Goal: Transaction & Acquisition: Book appointment/travel/reservation

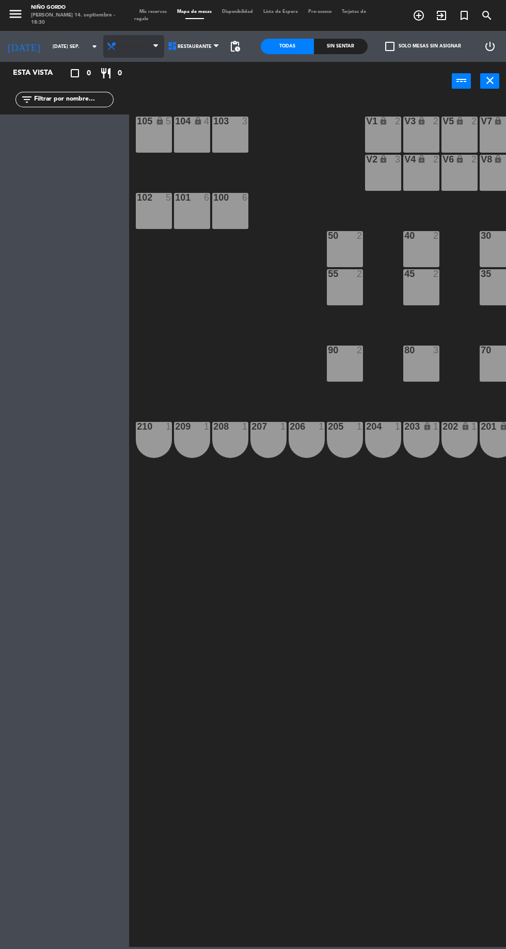
click at [128, 38] on span "Almuerzo" at bounding box center [133, 46] width 61 height 23
click at [133, 93] on ng-component "menu Niño Gordo [PERSON_NAME] 14. septiembre - 18:30 Mis reservas Mapa de mesas…" at bounding box center [253, 473] width 506 height 947
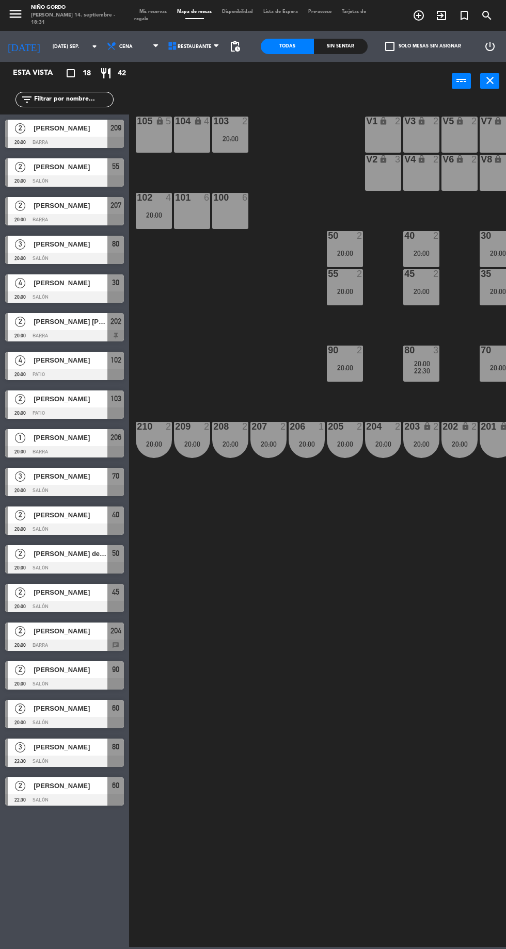
click at [151, 149] on div "105 lock 5" at bounding box center [154, 135] width 36 height 36
click at [200, 137] on div "104 lock 4" at bounding box center [192, 135] width 36 height 36
click at [263, 344] on div "105 lock 5 104 lock 4 103 2 20:00 V1 lock 2 V3 lock 2 V9 lock 2 V5 lock 2 V7 lo…" at bounding box center [320, 523] width 372 height 849
click at [151, 147] on div "105 lock 5" at bounding box center [154, 135] width 36 height 36
click at [192, 145] on div "104 lock 4" at bounding box center [192, 135] width 36 height 36
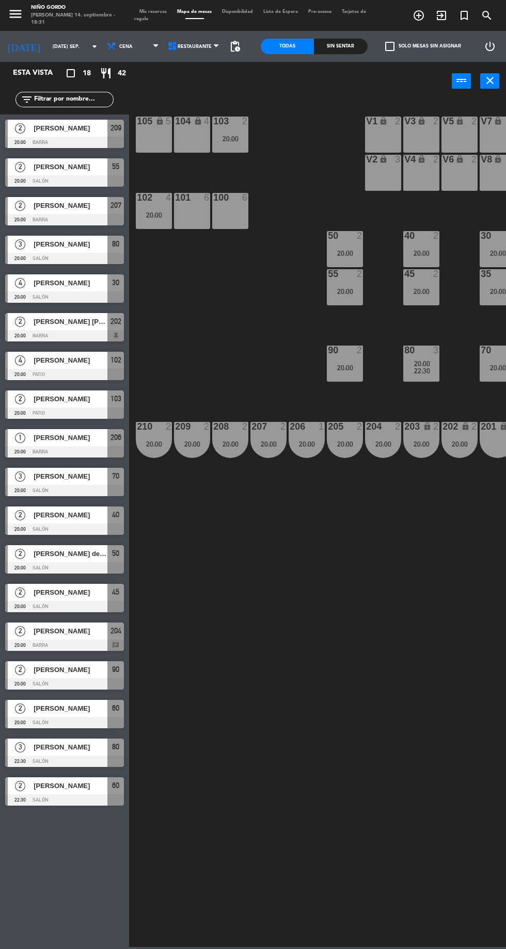
click at [268, 340] on div "105 lock 5 104 lock 4 103 2 20:00 V1 lock 2 V3 lock 2 V9 lock 2 V5 lock 2 V7 lo…" at bounding box center [320, 523] width 372 height 849
click at [201, 222] on div "101 6" at bounding box center [192, 211] width 36 height 36
click at [238, 222] on div "100 6" at bounding box center [230, 211] width 36 height 36
click at [273, 80] on button "[GEOGRAPHIC_DATA]" at bounding box center [262, 81] width 54 height 21
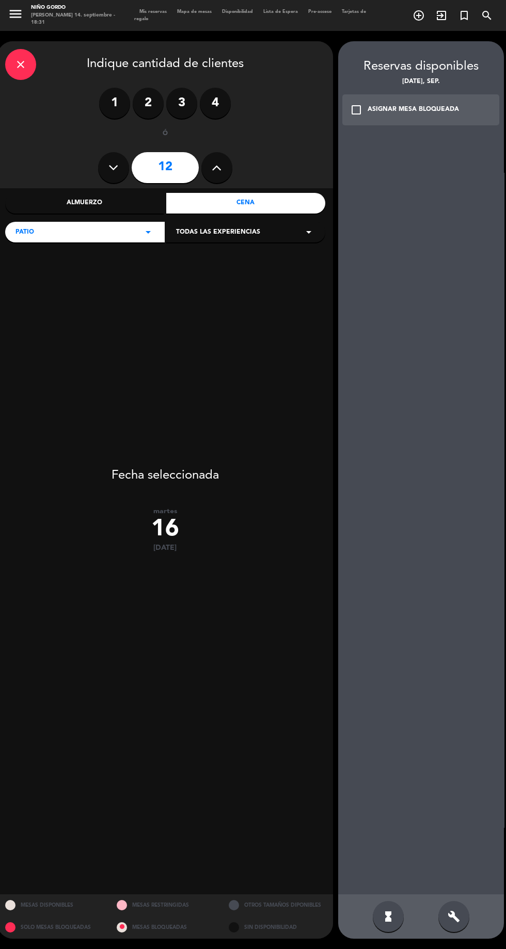
click at [20, 69] on icon "close" at bounding box center [20, 64] width 12 height 12
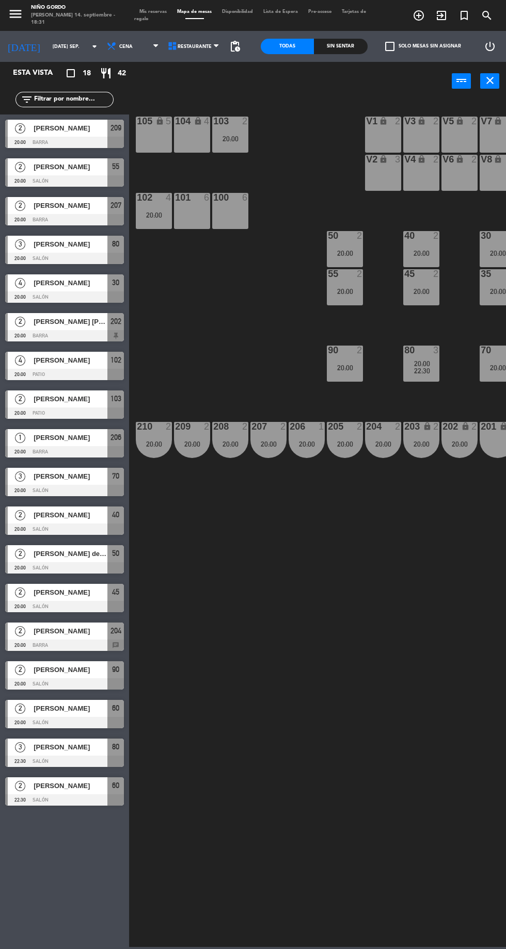
click at [268, 337] on div "105 lock 5 104 lock 4 103 2 20:00 V1 lock 2 V3 lock 2 V9 lock 2 V5 lock 2 V7 lo…" at bounding box center [320, 523] width 372 height 849
click at [162, 135] on div "105 lock 5" at bounding box center [154, 135] width 36 height 36
click at [202, 142] on div "104 lock 4" at bounding box center [192, 135] width 36 height 36
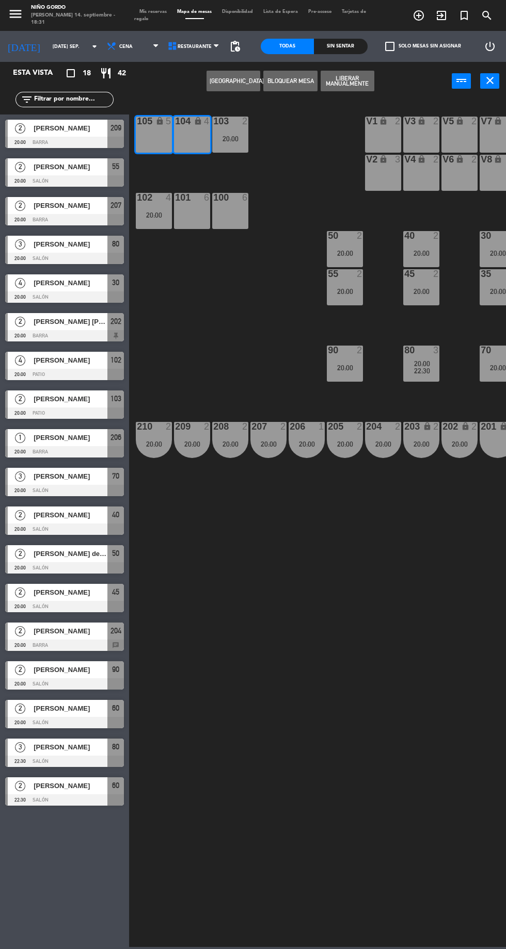
click at [243, 80] on button "[GEOGRAPHIC_DATA]" at bounding box center [233, 81] width 54 height 21
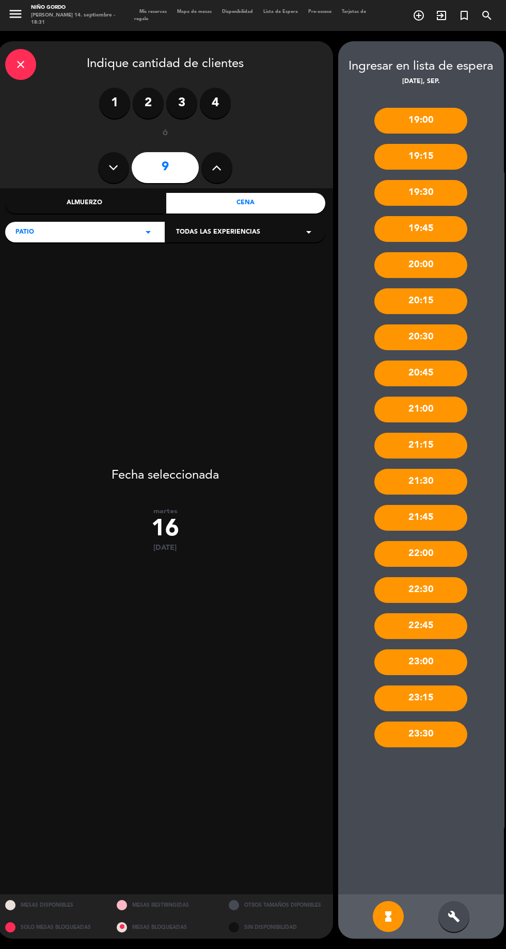
click at [117, 164] on icon at bounding box center [113, 167] width 10 height 15
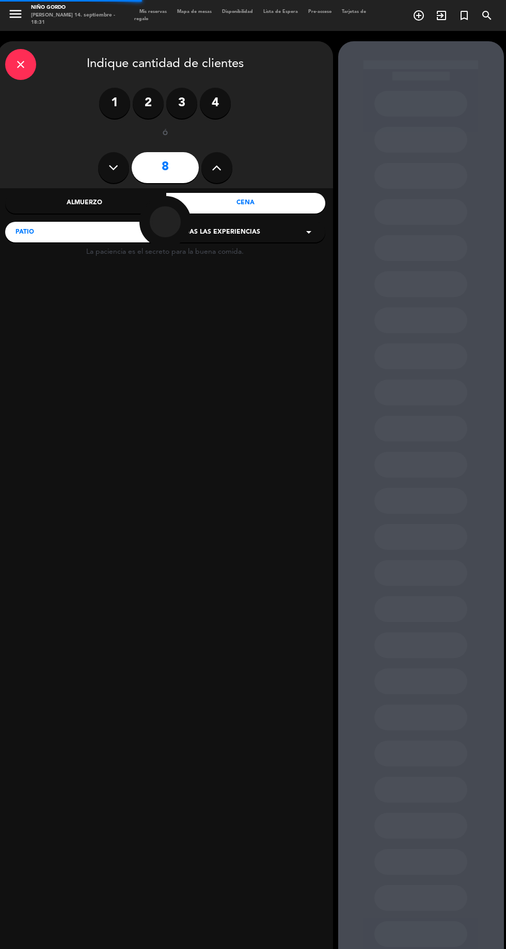
click at [114, 167] on icon at bounding box center [113, 167] width 10 height 15
type input "7"
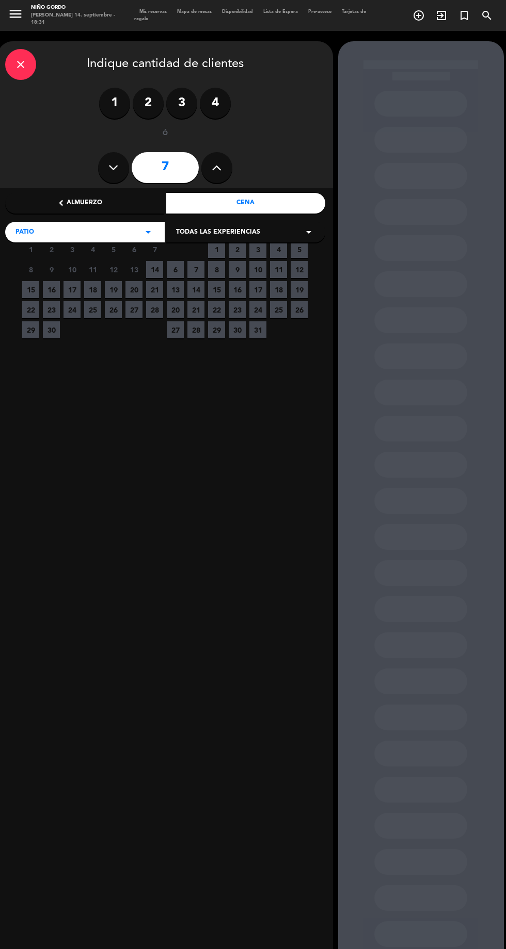
click at [183, 166] on input "7" at bounding box center [165, 167] width 67 height 31
click at [51, 291] on span "16" at bounding box center [51, 289] width 17 height 17
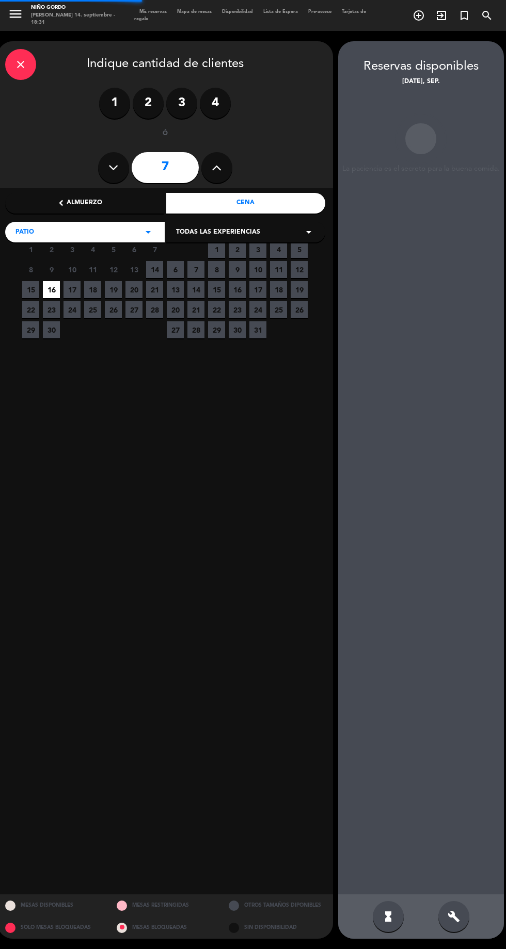
scroll to position [41, 0]
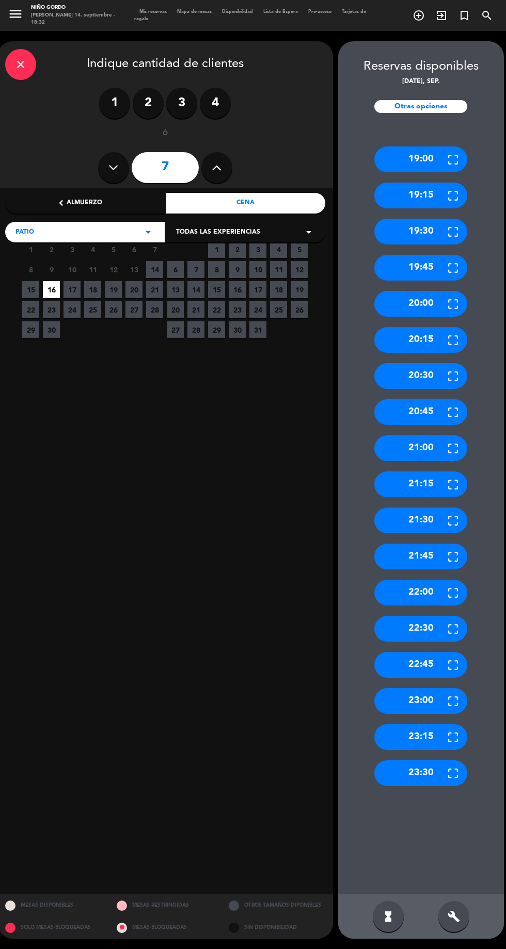
click at [449, 298] on icon at bounding box center [452, 304] width 13 height 13
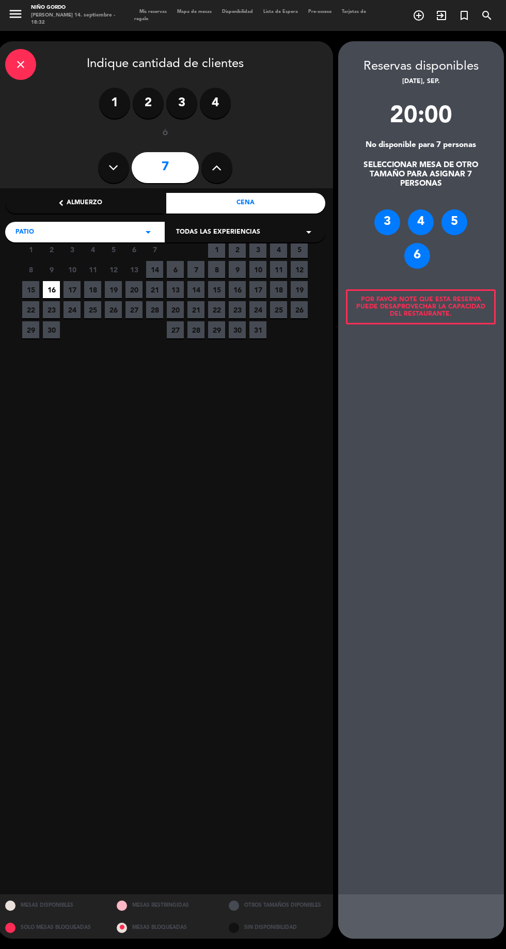
click at [417, 243] on div "6" at bounding box center [417, 256] width 26 height 26
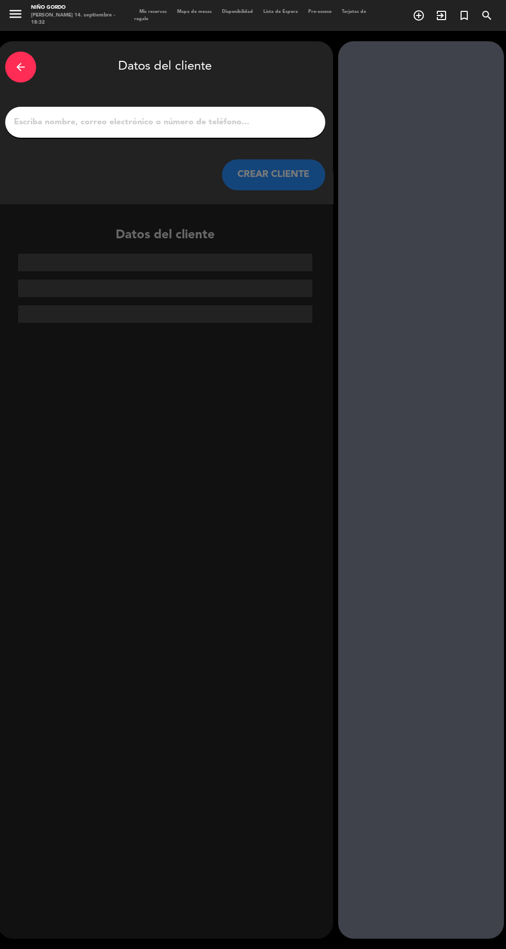
click at [287, 115] on input "1" at bounding box center [165, 122] width 304 height 14
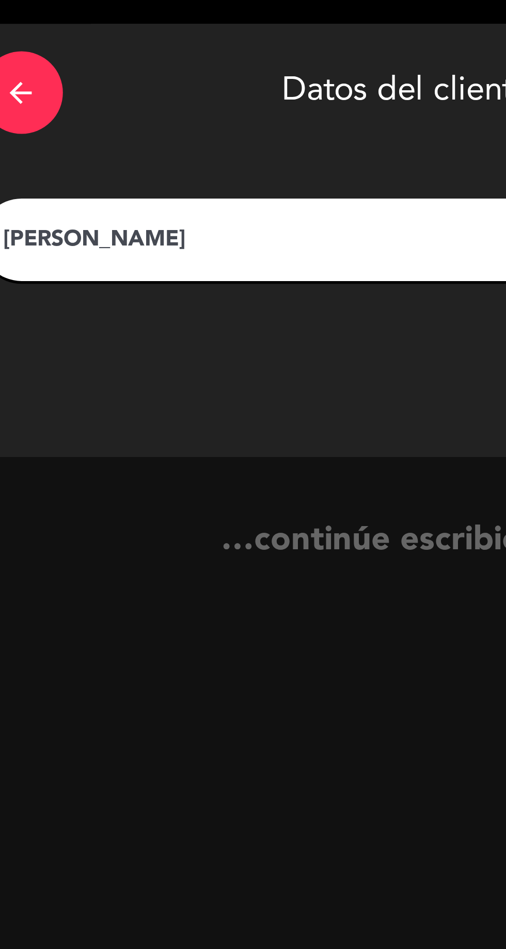
type input "[PERSON_NAME]"
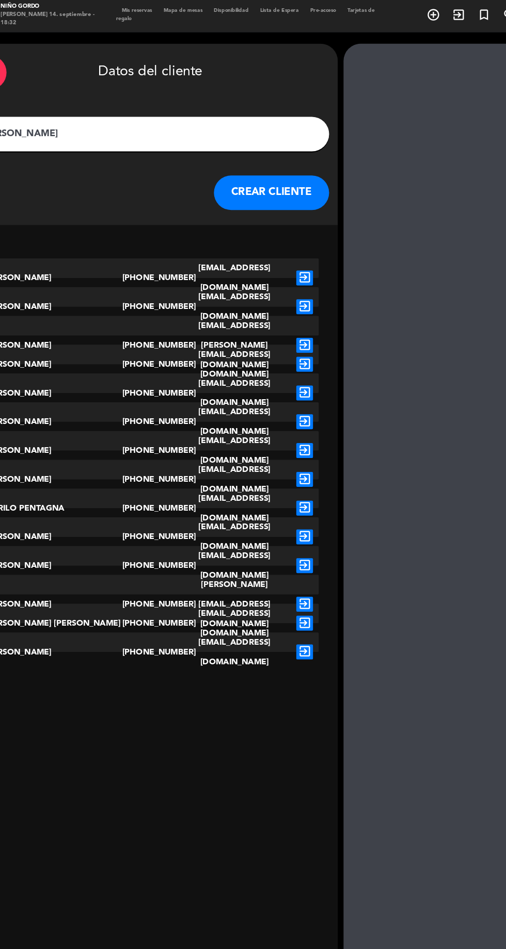
click at [275, 174] on button "CREAR CLIENTE" at bounding box center [273, 174] width 103 height 31
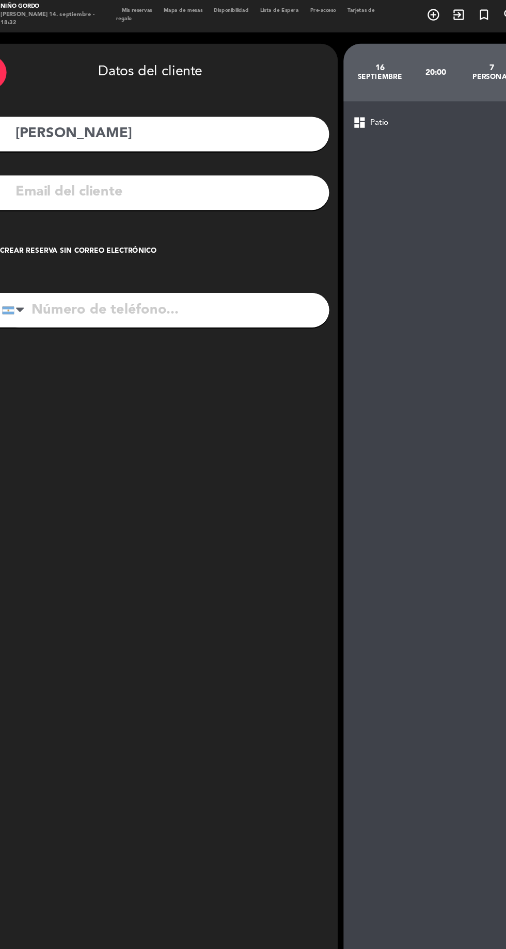
click at [144, 229] on div "Crear reserva sin correo electrónico" at bounding box center [100, 227] width 140 height 10
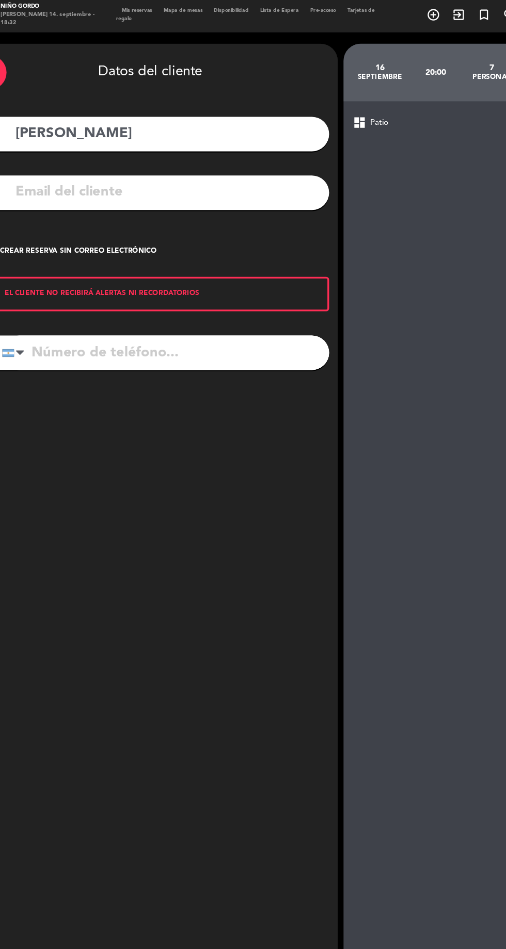
click at [186, 317] on input "tel" at bounding box center [178, 318] width 293 height 31
type input "[PHONE_NUMBER]"
click at [444, 232] on div "dashboard Patio RESERVAR Y PERSONALIZAR RESERVAR Y TERMINAR" at bounding box center [421, 516] width 166 height 846
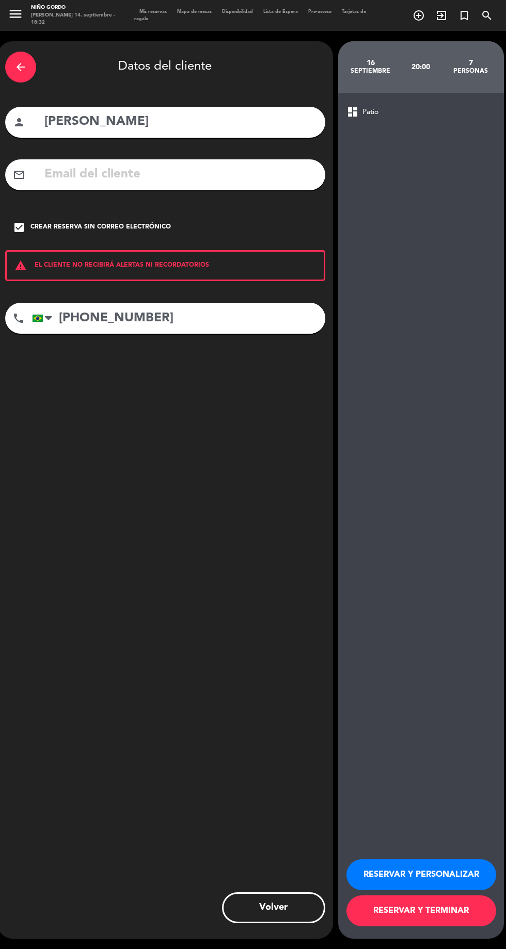
click at [440, 927] on button "RESERVAR Y TERMINAR" at bounding box center [421, 911] width 150 height 31
